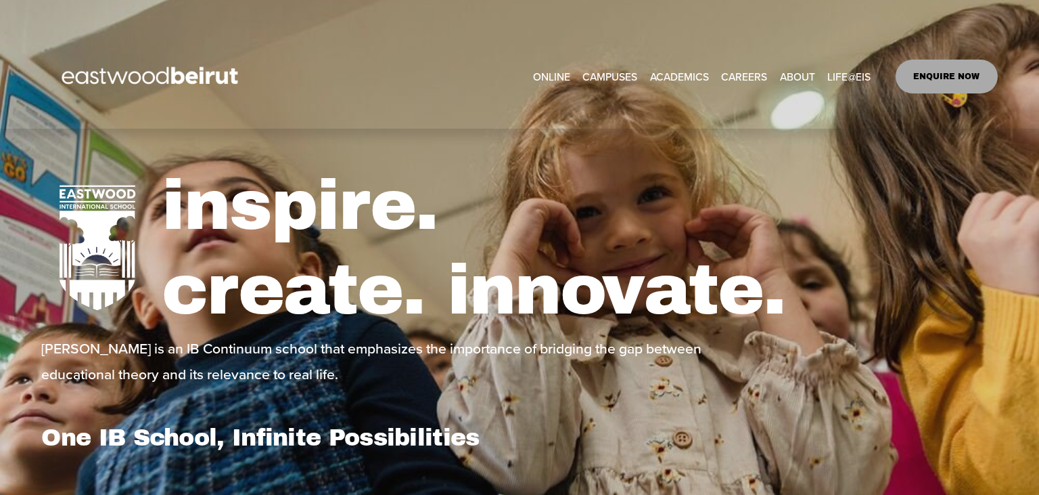
select select "**"
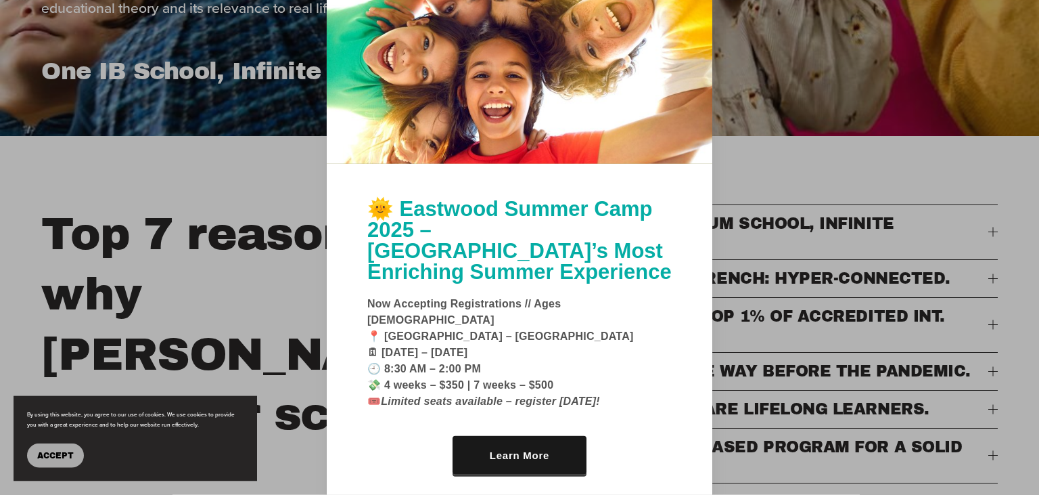
scroll to position [325, 0]
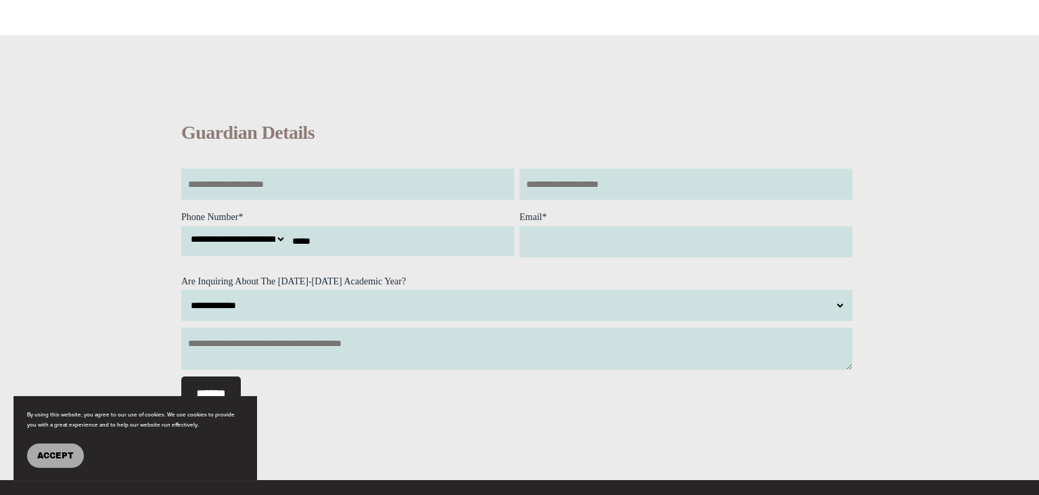
scroll to position [1040, 0]
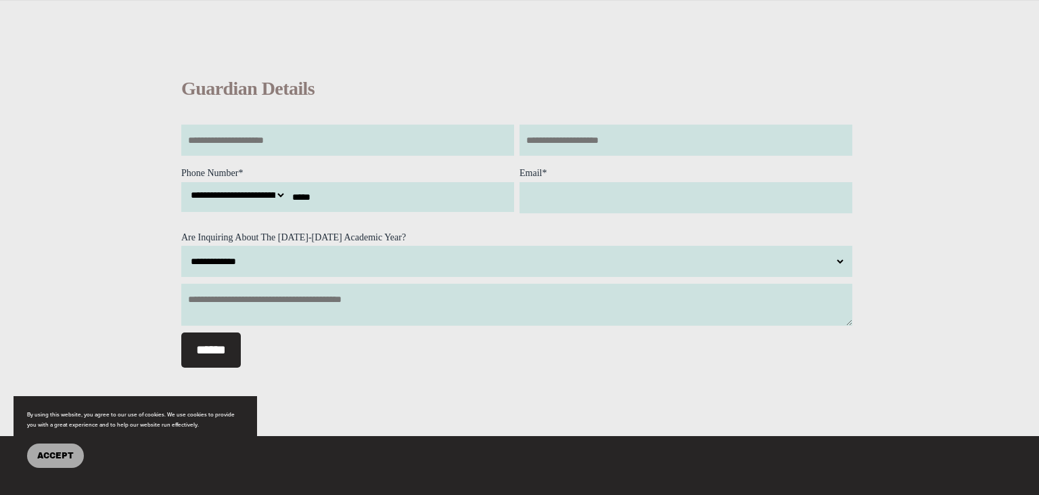
click at [348, 156] on input "text" at bounding box center [351, 139] width 340 height 31
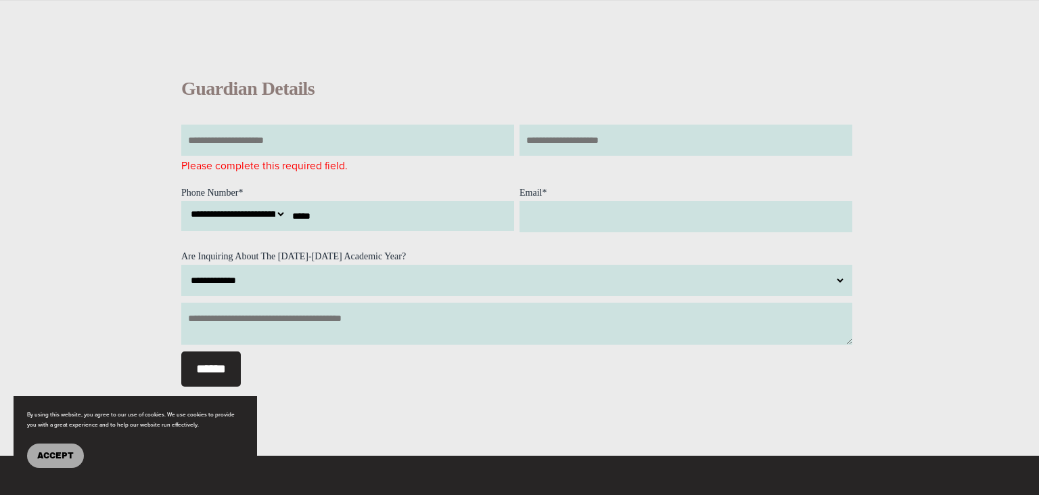
click at [610, 156] on input "text" at bounding box center [690, 139] width 340 height 31
click at [181, 265] on select "**********" at bounding box center [513, 280] width 664 height 31
click at [359, 145] on input "text" at bounding box center [351, 139] width 340 height 31
click at [405, 331] on textarea at bounding box center [516, 323] width 671 height 42
click at [398, 334] on textarea at bounding box center [516, 323] width 671 height 42
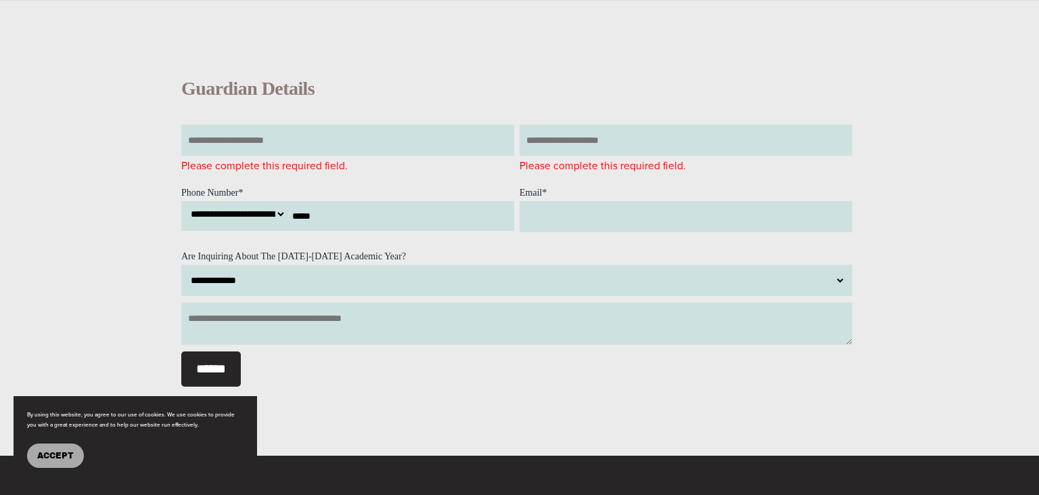
click at [681, 344] on textarea at bounding box center [516, 323] width 671 height 42
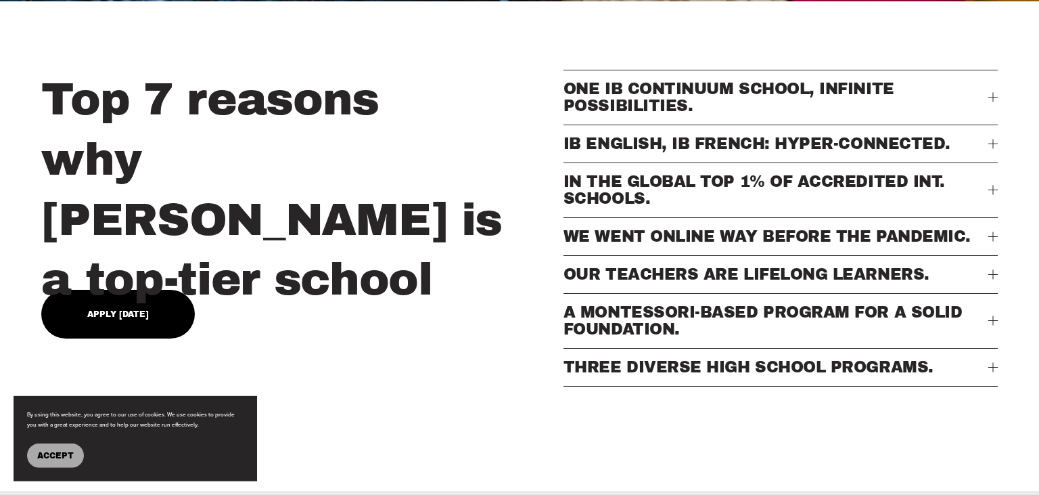
scroll to position [254, 0]
